Goal: Transaction & Acquisition: Purchase product/service

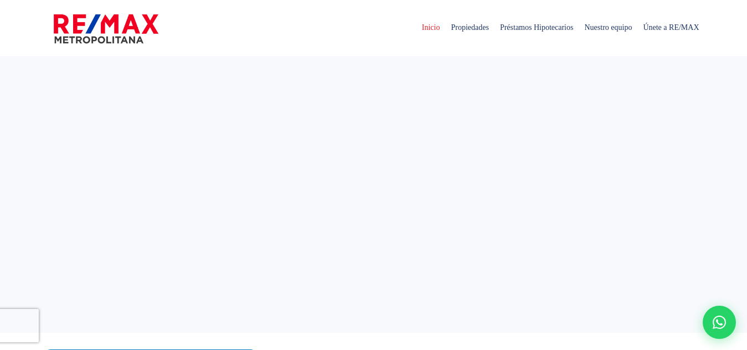
select select
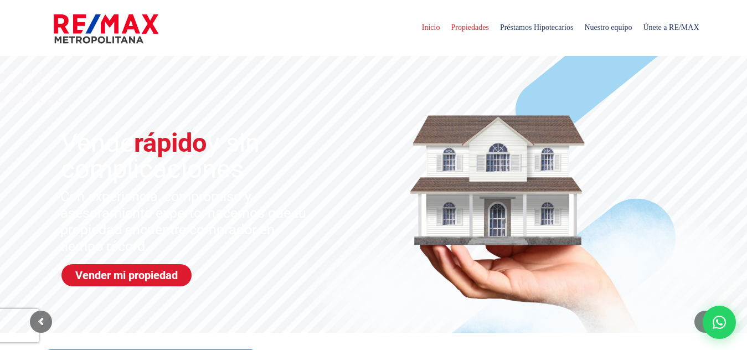
click at [447, 30] on span "Propiedades" at bounding box center [469, 27] width 49 height 33
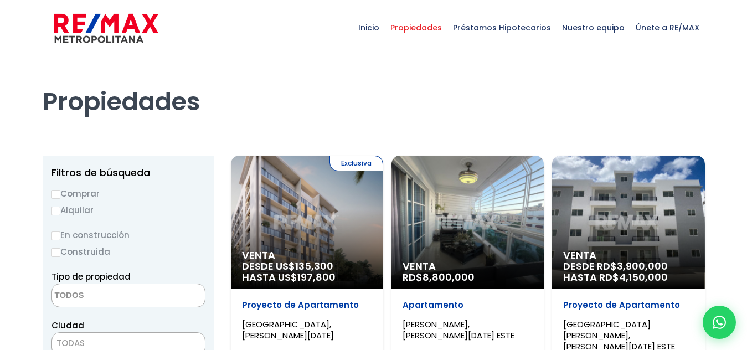
select select
click at [55, 194] on input "Comprar" at bounding box center [55, 194] width 9 height 9
radio input "true"
click at [143, 297] on textarea "Search" at bounding box center [105, 296] width 107 height 24
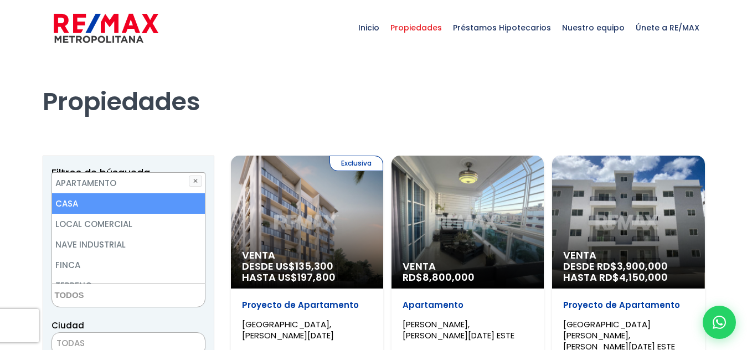
click at [91, 202] on li "CASA" at bounding box center [128, 203] width 153 height 20
select select "house"
click at [93, 202] on li "CASA" at bounding box center [128, 203] width 153 height 20
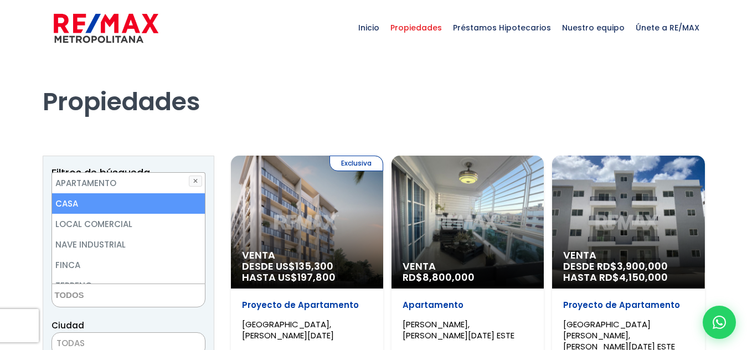
select select "house"
click at [93, 202] on li "CASA" at bounding box center [128, 203] width 153 height 20
select select
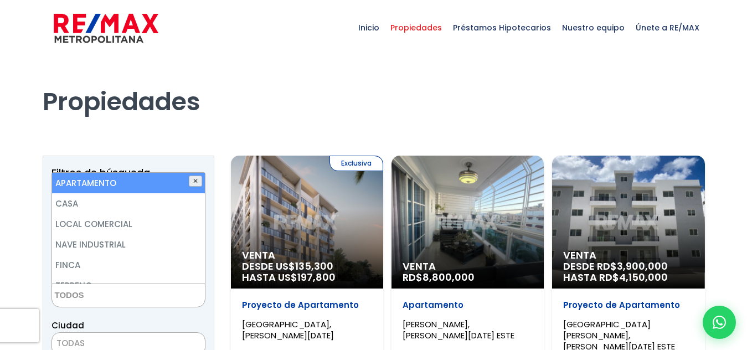
click at [194, 176] on button "✕" at bounding box center [195, 181] width 13 height 11
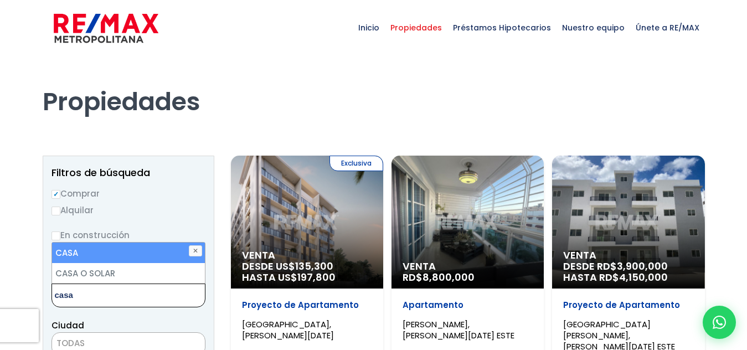
type textarea "casa"
click at [102, 252] on li "CASA" at bounding box center [128, 253] width 153 height 20
select select "house"
click at [102, 252] on li "CASA" at bounding box center [128, 253] width 153 height 20
select select
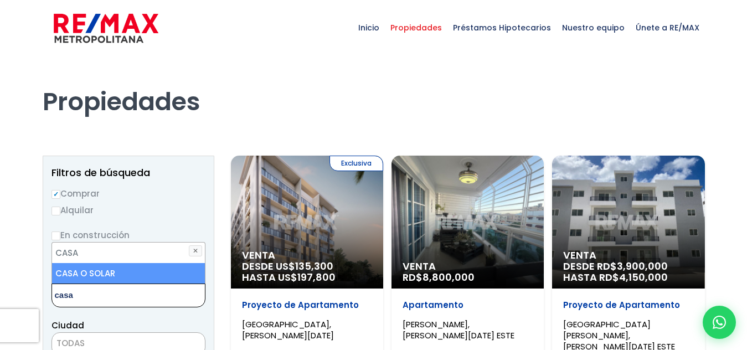
click at [112, 296] on textarea "casa" at bounding box center [105, 296] width 107 height 24
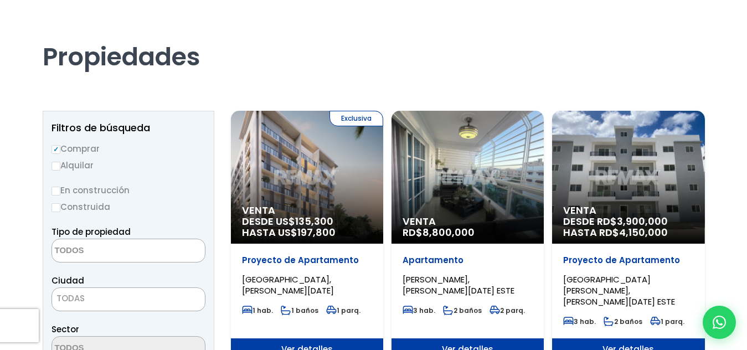
scroll to position [66, 0]
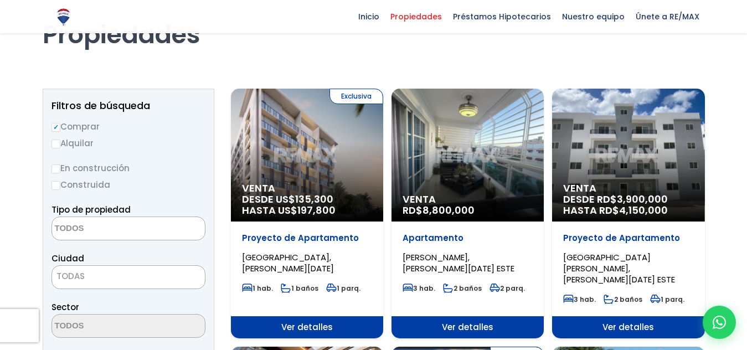
click at [95, 274] on span "TODAS" at bounding box center [128, 277] width 153 height 16
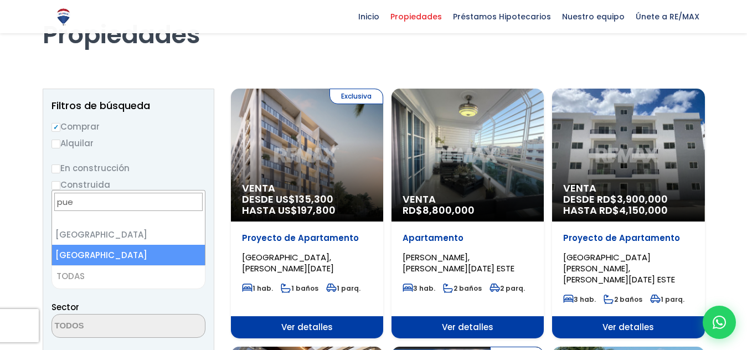
type input "pue"
select select "81"
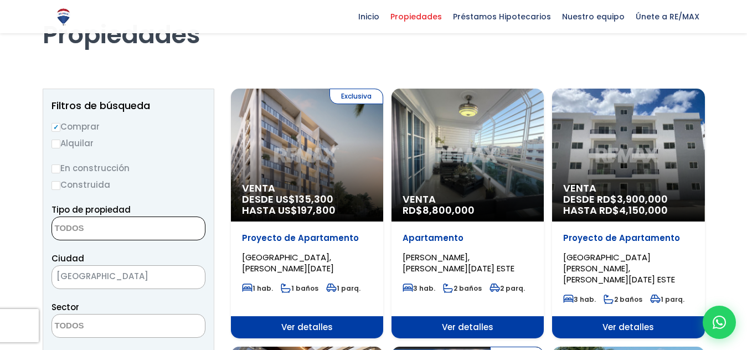
click at [126, 220] on textarea "Search" at bounding box center [105, 229] width 107 height 24
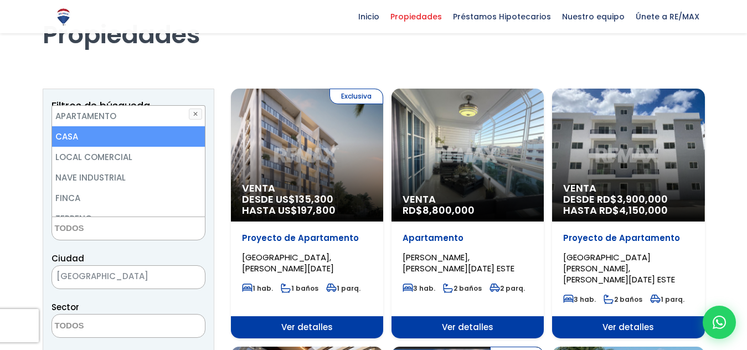
click at [91, 138] on li "CASA" at bounding box center [128, 136] width 153 height 20
select select "house"
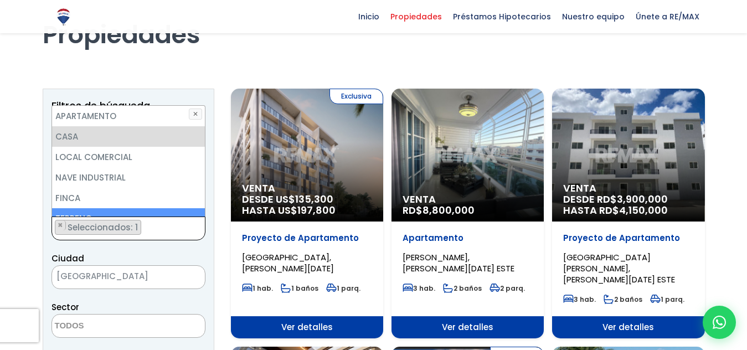
click at [118, 227] on span "Seleccionados: 1" at bounding box center [103, 227] width 74 height 12
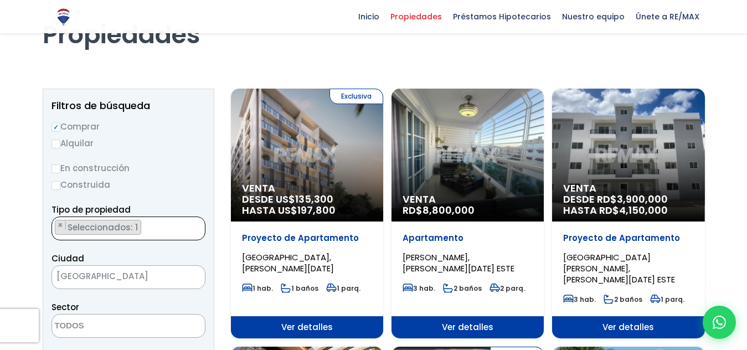
click at [121, 227] on span "Seleccionados: 1" at bounding box center [103, 227] width 74 height 12
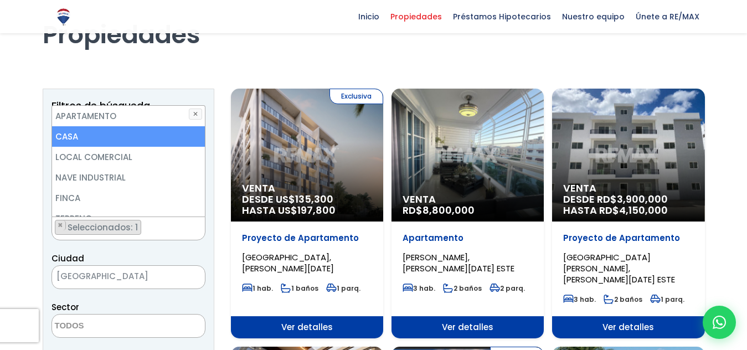
click at [158, 139] on li "CASA" at bounding box center [128, 136] width 153 height 20
select select "house"
click at [145, 133] on li "CASA" at bounding box center [128, 136] width 153 height 20
select select
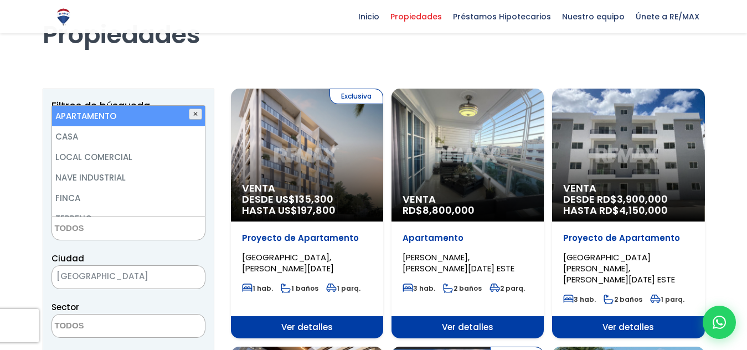
click at [196, 115] on button "✕" at bounding box center [195, 114] width 13 height 11
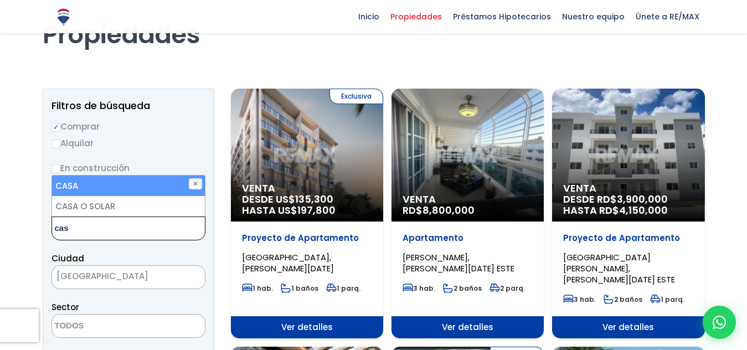
type textarea "casa"
select select "house"
